Goal: Task Accomplishment & Management: Complete application form

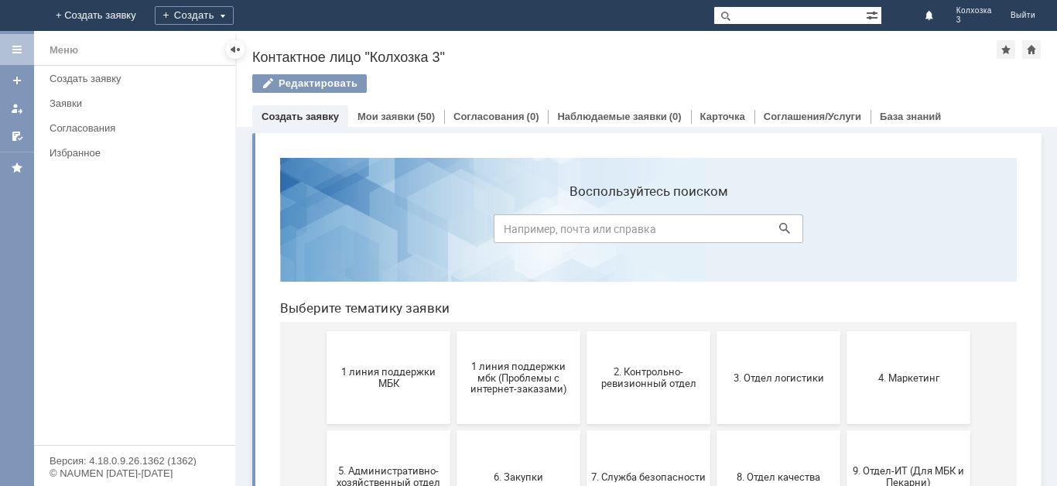
click at [319, 103] on div "Редактировать" at bounding box center [646, 90] width 789 height 32
click at [246, 15] on div "Создать" at bounding box center [206, 15] width 79 height 19
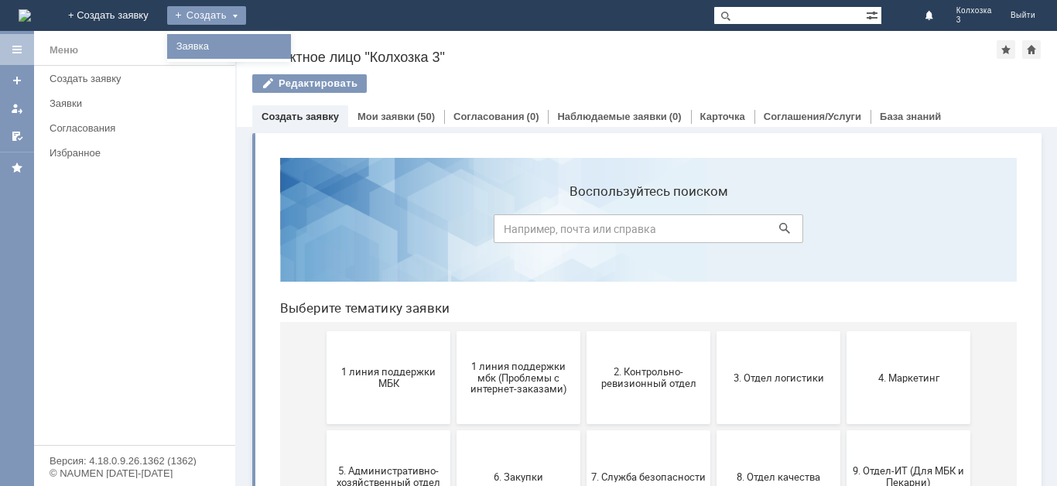
click at [280, 50] on link "Заявка" at bounding box center [229, 46] width 118 height 19
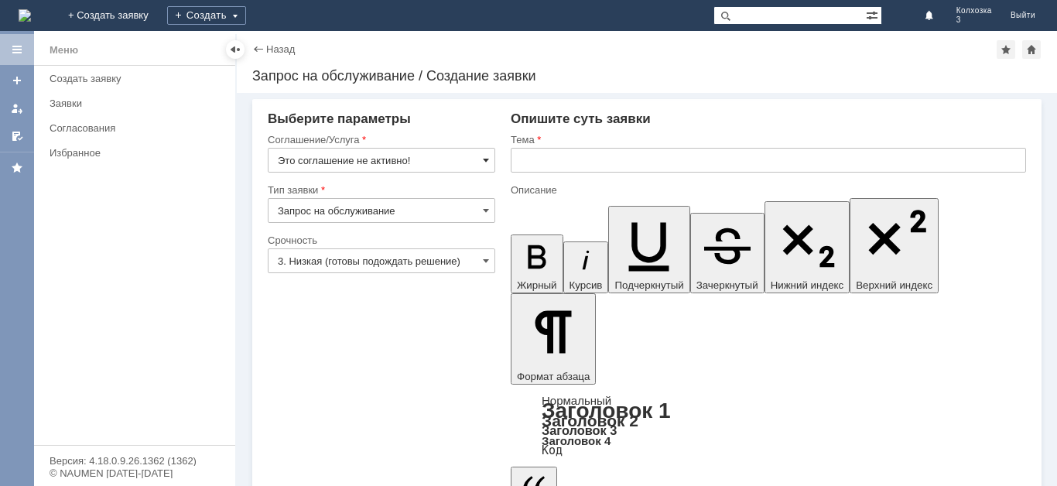
click at [487, 157] on span at bounding box center [486, 160] width 6 height 12
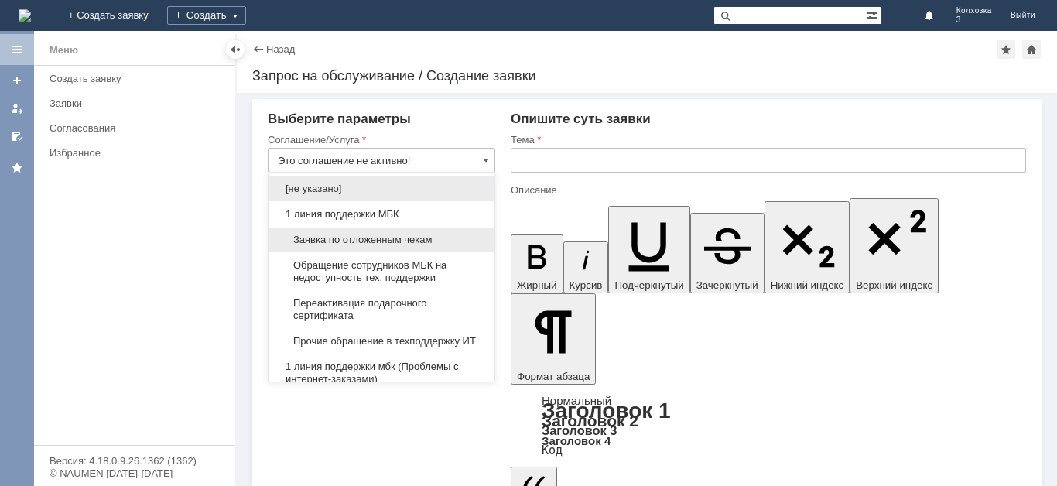
click at [469, 244] on span "Заявка по отложенным чекам" at bounding box center [381, 240] width 207 height 12
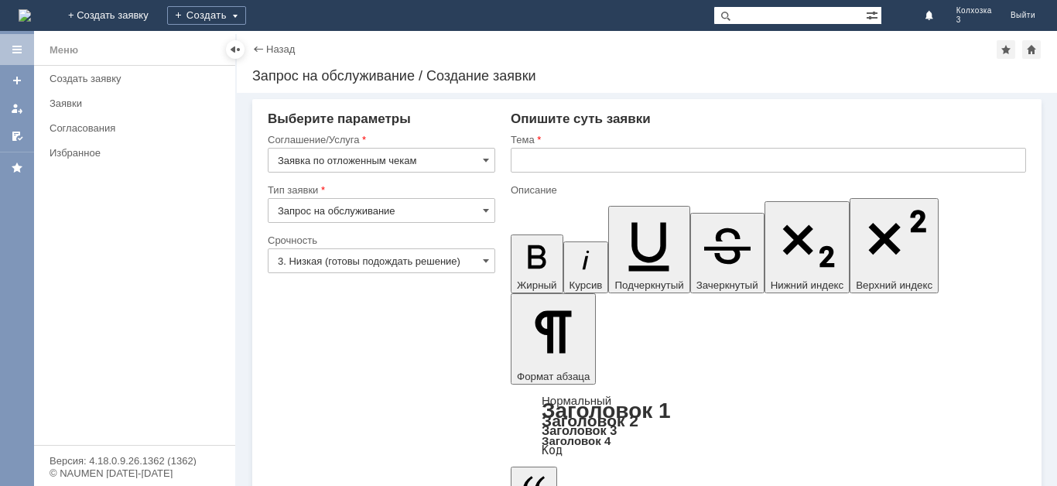
type input "Заявка по отложенным чекам"
click at [647, 158] on input "text" at bounding box center [768, 160] width 515 height 25
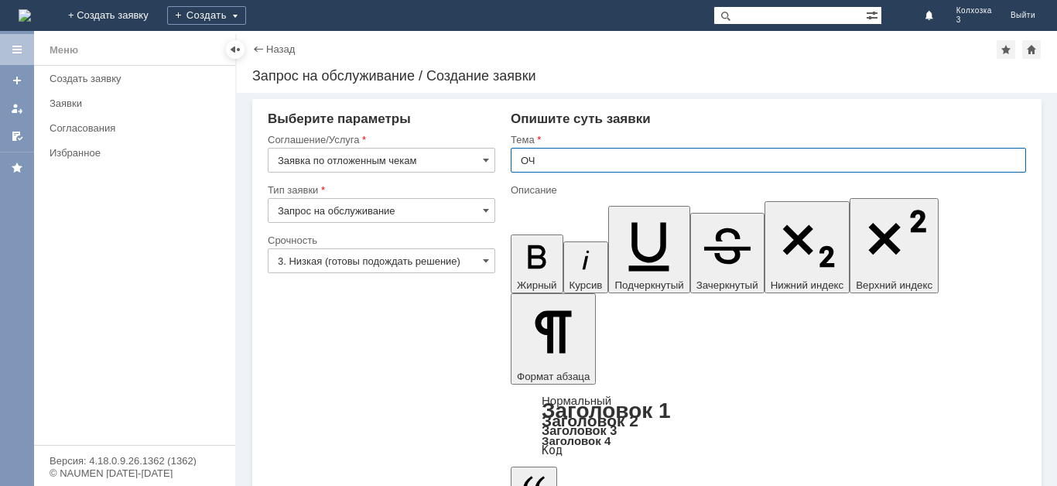
type input "ОЧ"
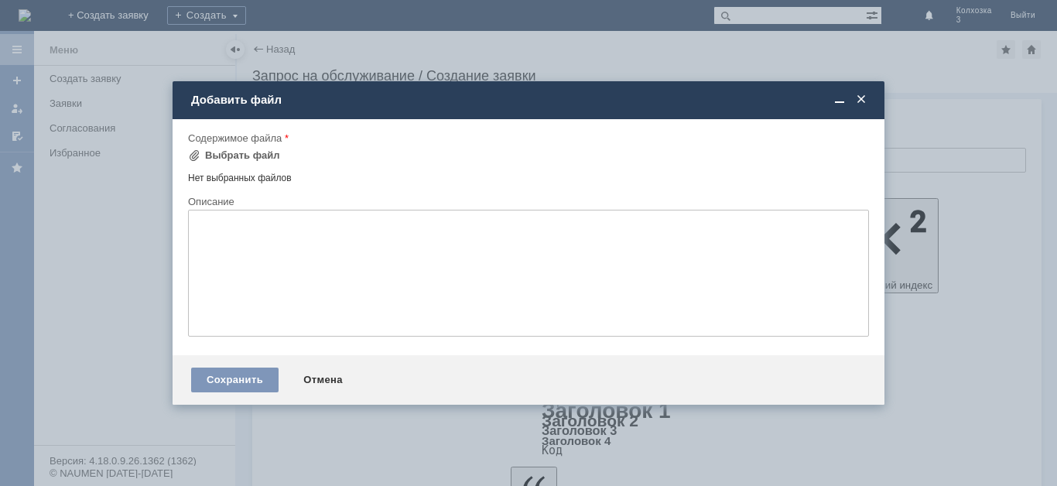
click at [253, 228] on textarea at bounding box center [528, 273] width 681 height 127
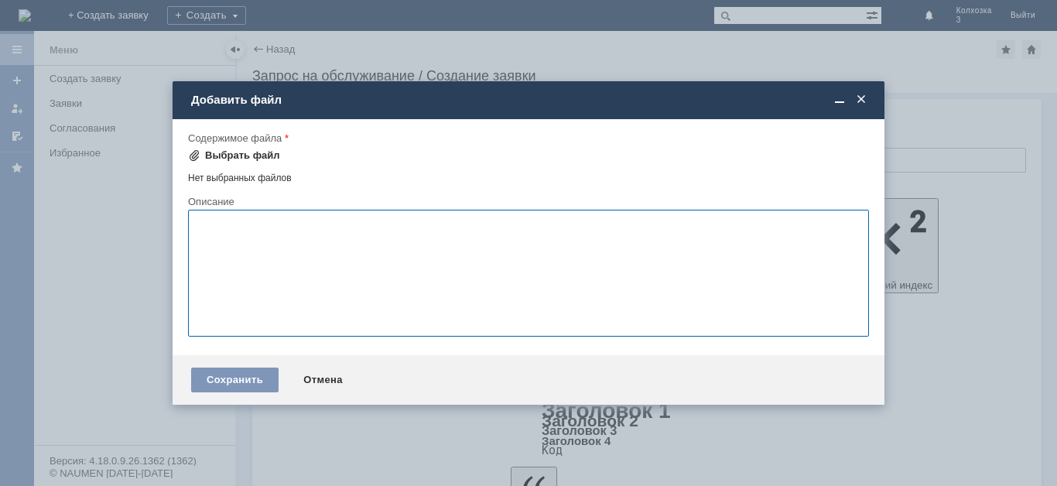
click at [244, 149] on div "Выбрать файл" at bounding box center [242, 155] width 75 height 12
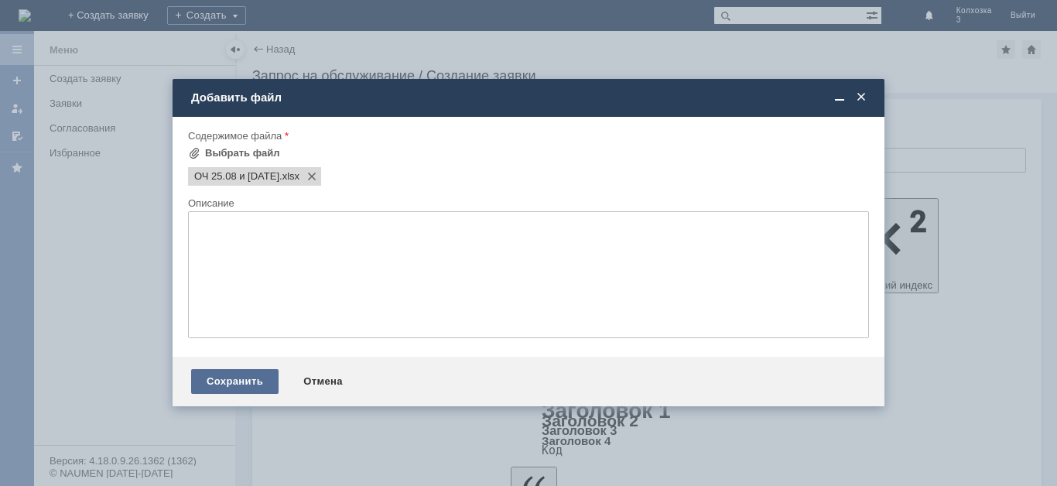
click at [249, 382] on div "Сохранить" at bounding box center [234, 381] width 87 height 25
